Goal: Information Seeking & Learning: Check status

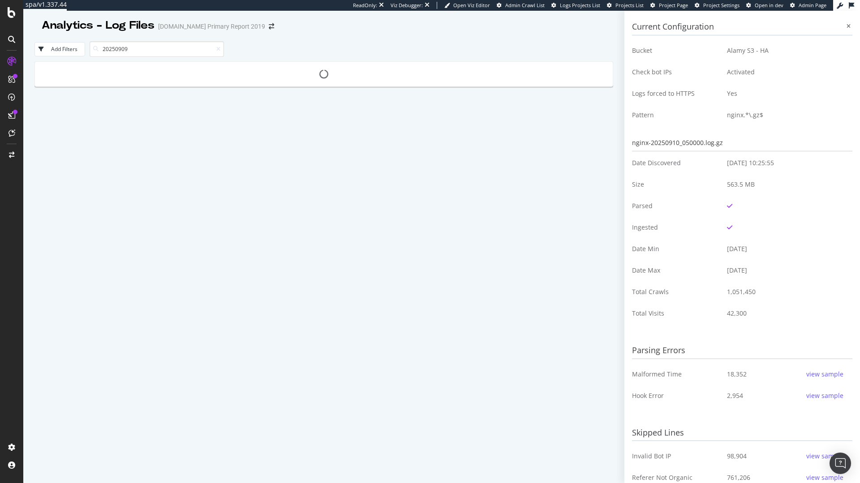
type input "20250909"
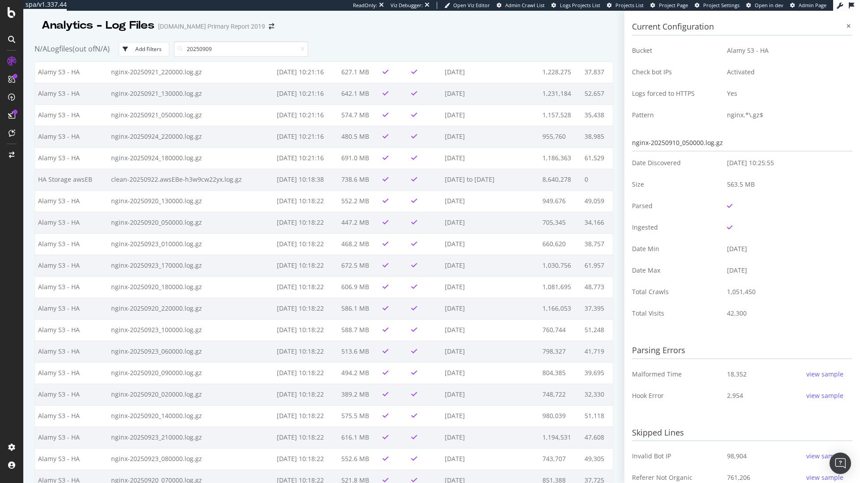
scroll to position [1422, 0]
click at [232, 47] on input "20250909" at bounding box center [241, 49] width 134 height 16
click at [183, 48] on icon at bounding box center [179, 48] width 5 height 5
drag, startPoint x: 219, startPoint y: 47, endPoint x: 192, endPoint y: 47, distance: 26.9
click at [192, 47] on input "20250909" at bounding box center [241, 49] width 134 height 16
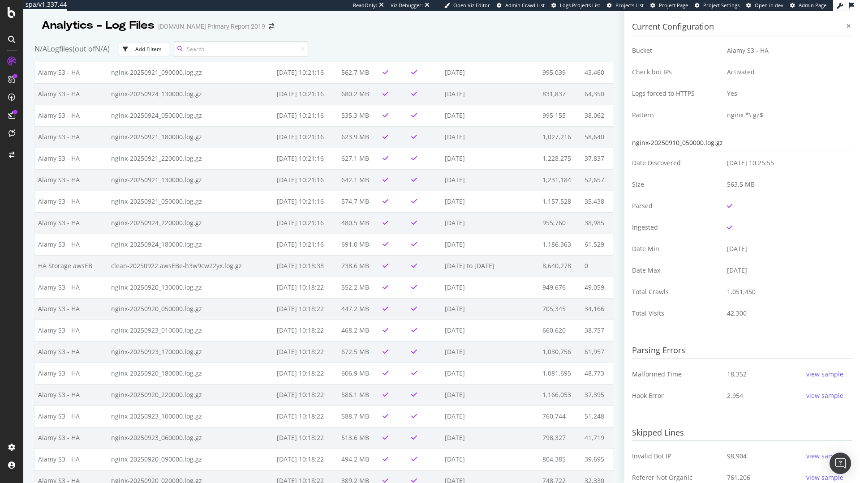
click at [209, 48] on input at bounding box center [241, 49] width 134 height 16
type input "20250909"
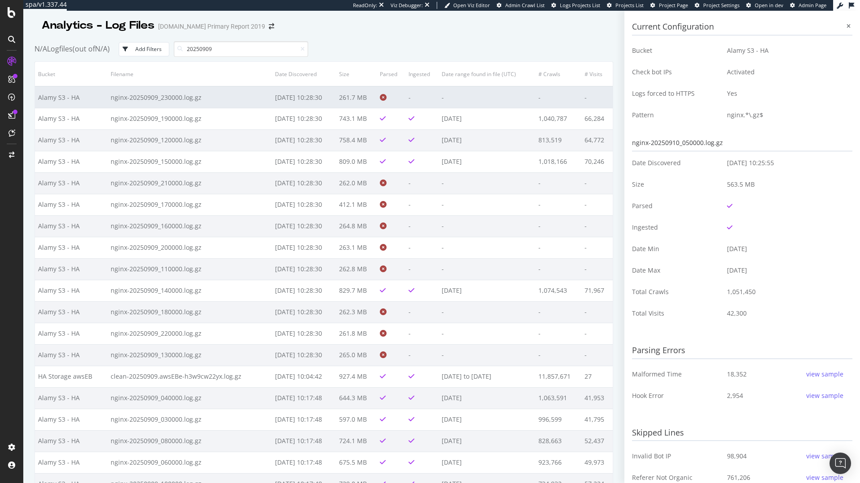
click at [380, 98] on icon at bounding box center [383, 97] width 7 height 7
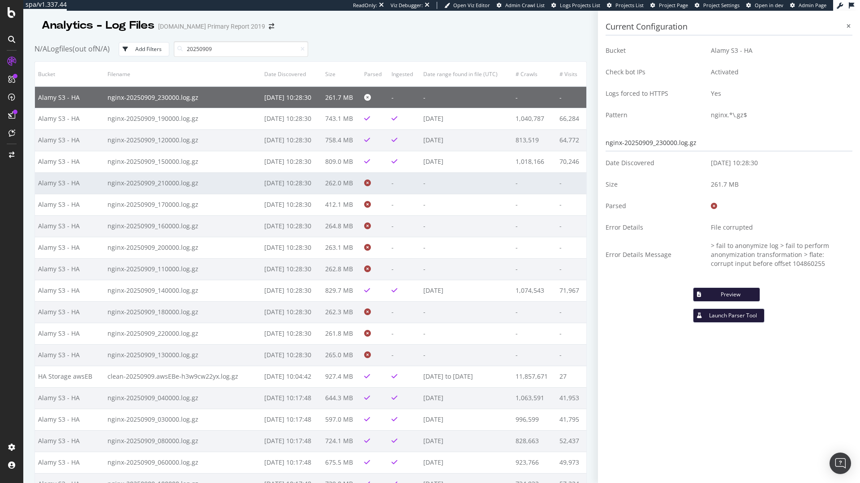
click at [346, 182] on td "262.0 MB" at bounding box center [341, 182] width 39 height 21
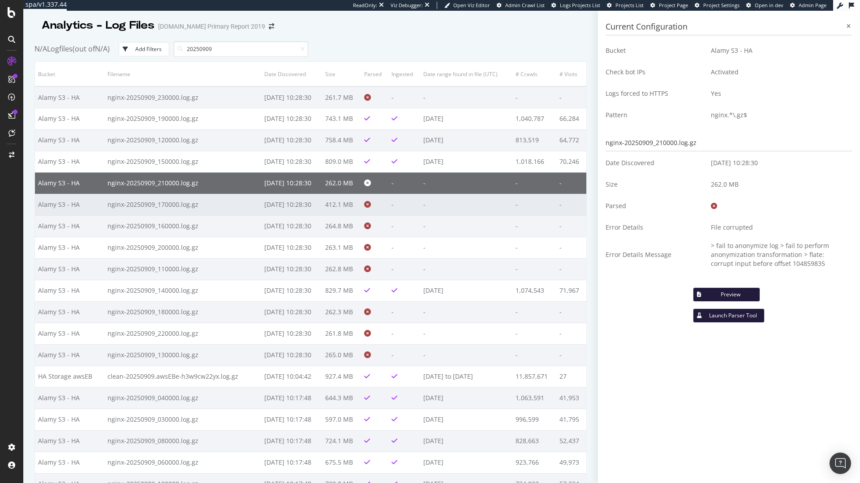
click at [339, 201] on td "412.1 MB" at bounding box center [341, 204] width 39 height 21
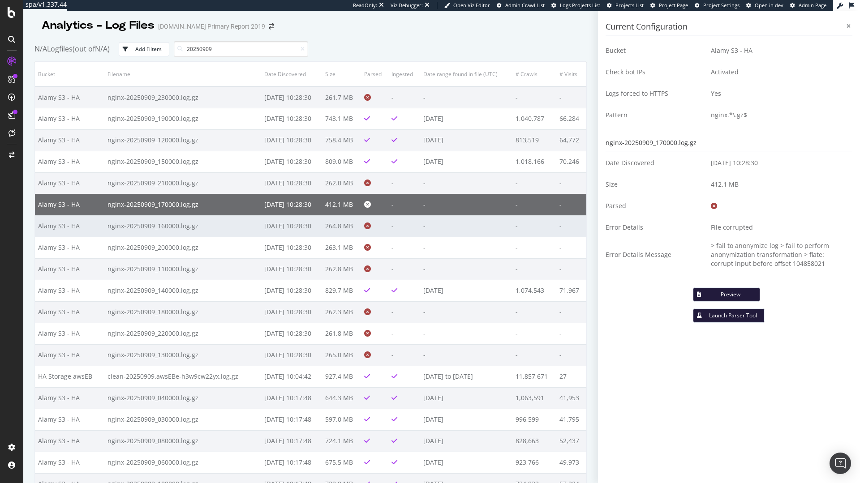
click at [338, 219] on td "264.8 MB" at bounding box center [341, 225] width 39 height 21
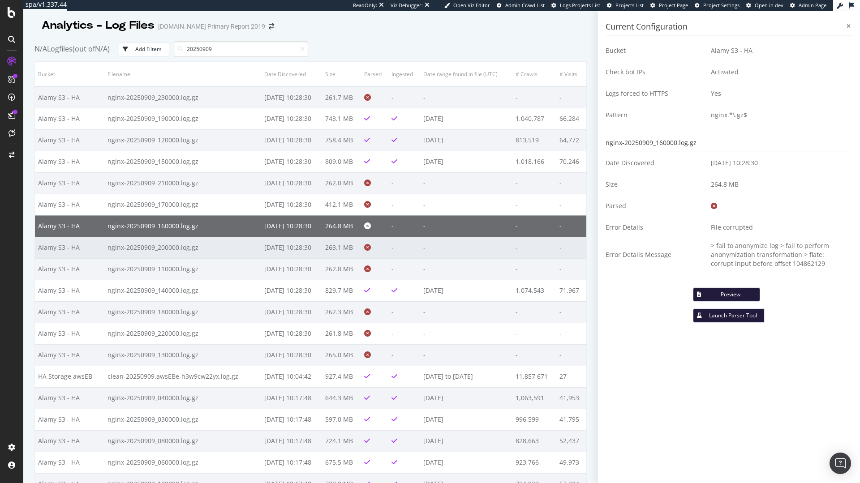
click at [364, 255] on td at bounding box center [374, 247] width 27 height 21
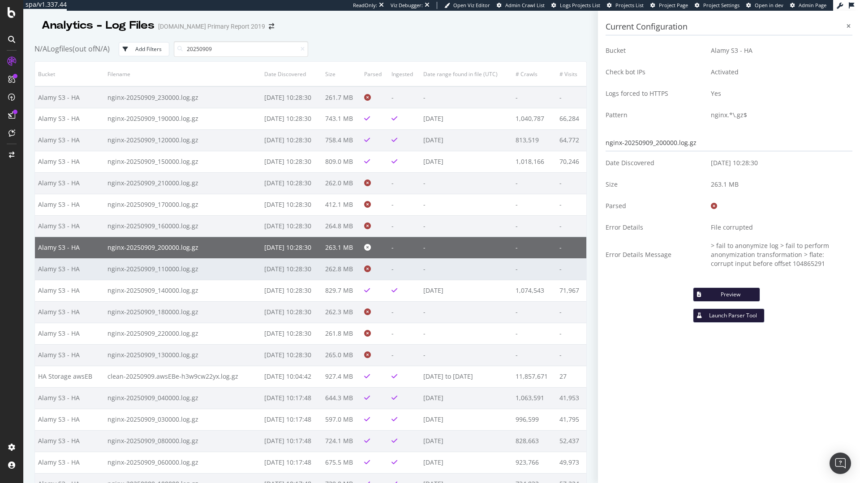
click at [367, 279] on td at bounding box center [374, 268] width 27 height 21
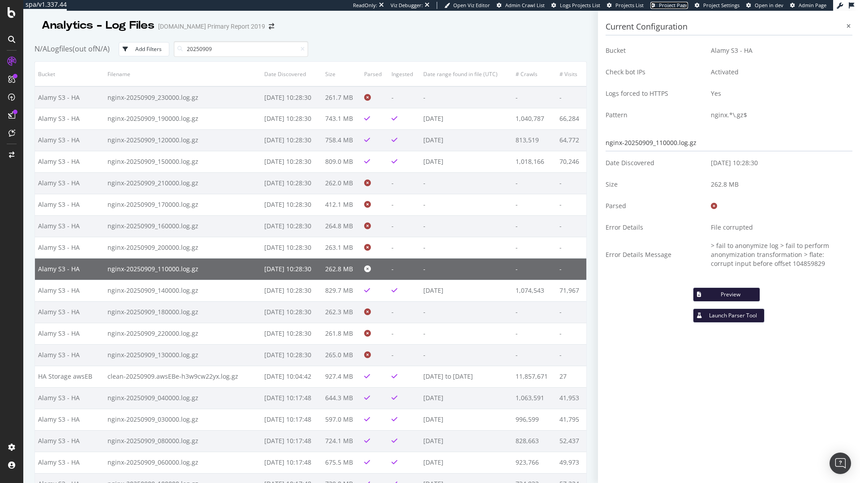
click at [678, 5] on span "Project Page" at bounding box center [673, 5] width 29 height 7
